Goal: Information Seeking & Learning: Find specific fact

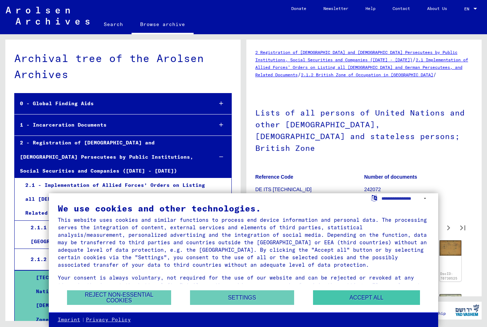
click at [364, 298] on button "Accept all" at bounding box center [366, 297] width 107 height 15
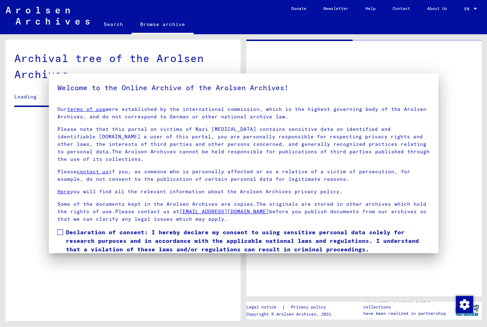
click at [166, 255] on div at bounding box center [243, 163] width 487 height 327
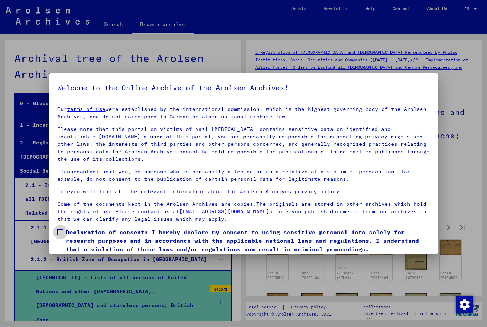
click at [63, 232] on label "Declaration of consent: I hereby declare my consent to using sensitive personal…" at bounding box center [243, 241] width 373 height 26
click at [472, 170] on div at bounding box center [243, 163] width 487 height 327
click at [464, 179] on div at bounding box center [243, 163] width 487 height 327
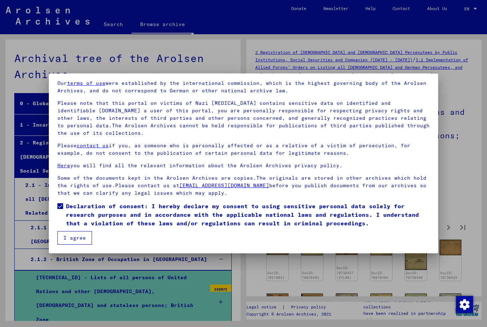
scroll to position [26, 0]
click at [78, 239] on button "I agree" at bounding box center [74, 238] width 35 height 14
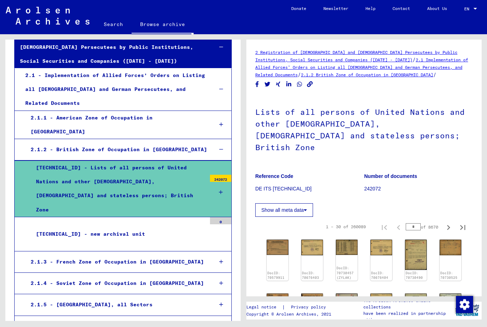
scroll to position [0, 0]
click at [374, 66] on link "2.1 Implementation of Allied Forces’ Orders on Listing all [DEMOGRAPHIC_DATA] a…" at bounding box center [361, 67] width 213 height 20
click at [115, 23] on link "Search" at bounding box center [113, 24] width 36 height 17
click at [118, 25] on link "Search" at bounding box center [113, 25] width 36 height 19
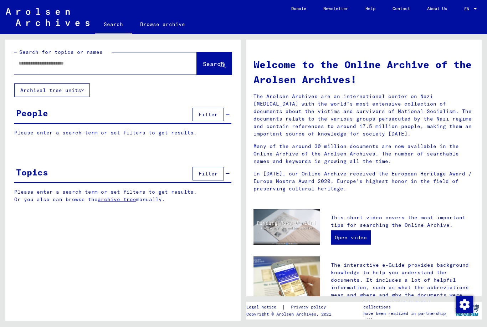
click at [83, 60] on input "text" at bounding box center [97, 63] width 157 height 7
type input "**********"
click at [211, 60] on button "Search" at bounding box center [214, 63] width 35 height 22
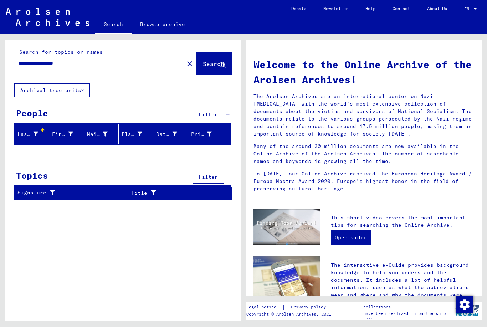
click at [31, 135] on div "Last Name" at bounding box center [27, 134] width 21 height 7
click at [212, 62] on span "Search" at bounding box center [213, 63] width 21 height 7
click at [164, 19] on link "Browse archive" at bounding box center [163, 24] width 62 height 17
